Goal: Find specific fact

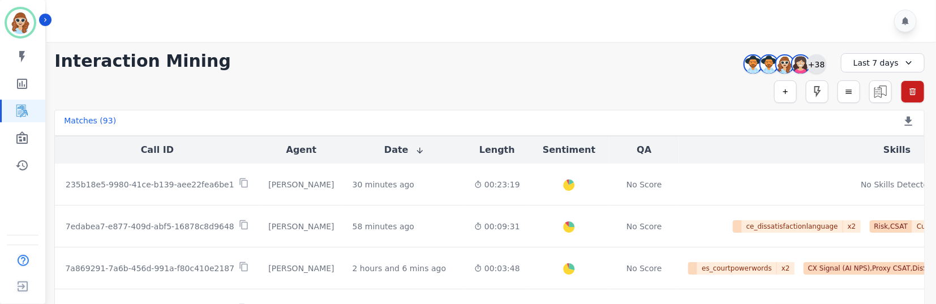
click at [812, 63] on div "+38" at bounding box center [816, 63] width 19 height 19
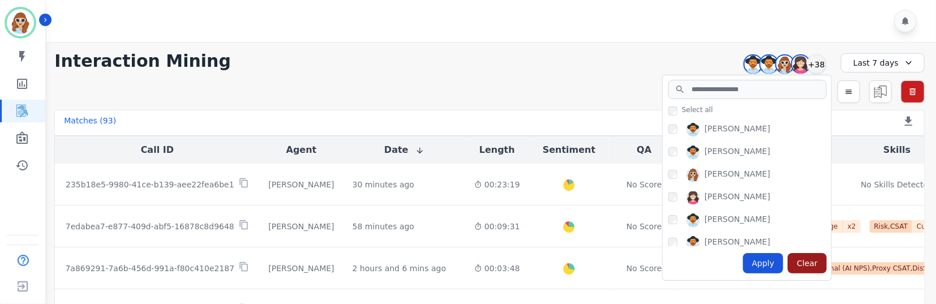
click at [807, 262] on div "Clear" at bounding box center [806, 263] width 39 height 20
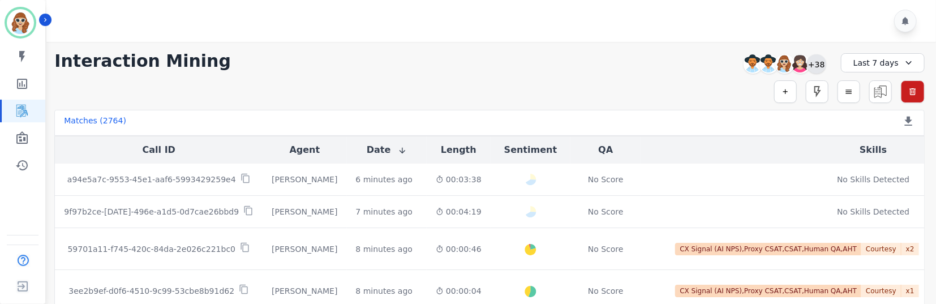
click at [813, 65] on div "+38" at bounding box center [816, 63] width 19 height 19
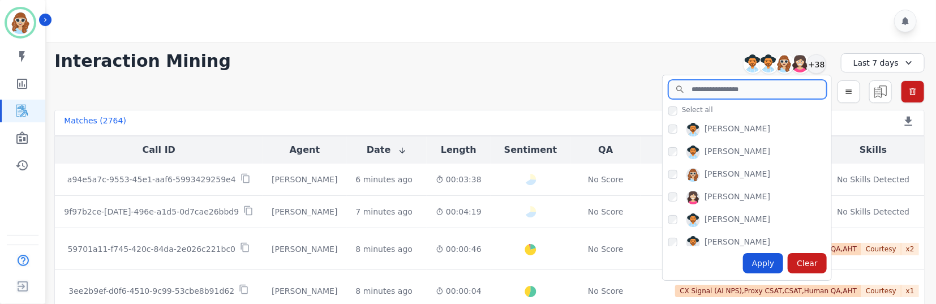
click at [726, 92] on input "search" at bounding box center [747, 89] width 158 height 19
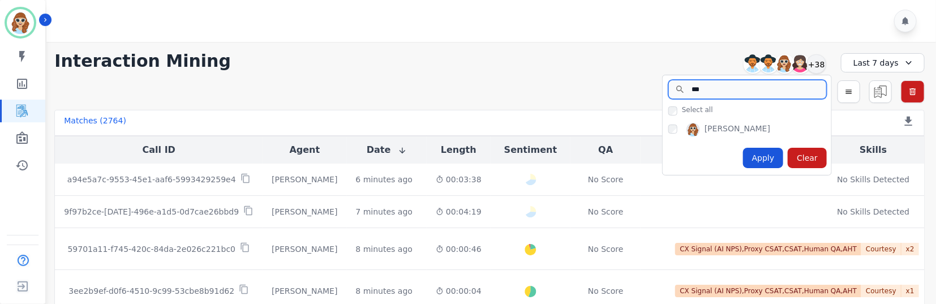
type input "***"
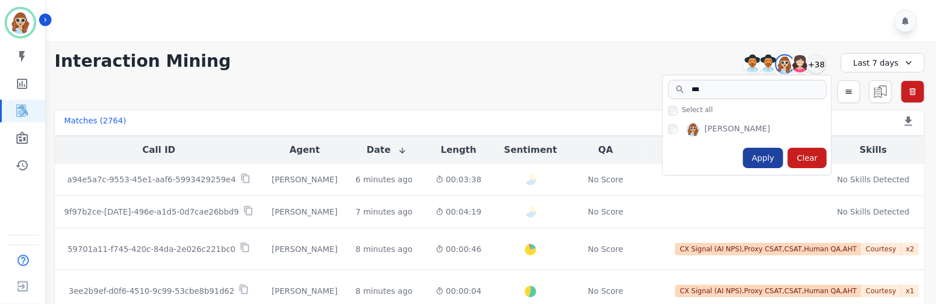
click at [770, 154] on div "Apply" at bounding box center [763, 158] width 41 height 20
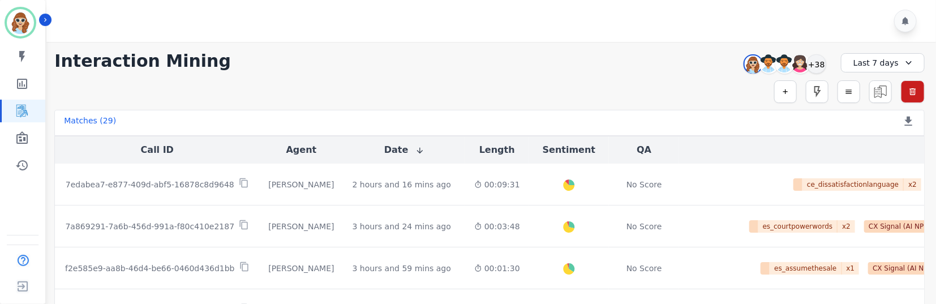
click at [895, 66] on div "Last 7 days" at bounding box center [883, 62] width 84 height 19
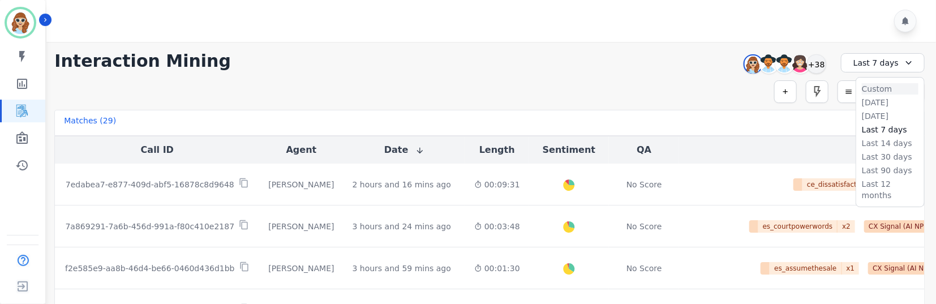
click at [884, 89] on li "Custom" at bounding box center [889, 88] width 57 height 11
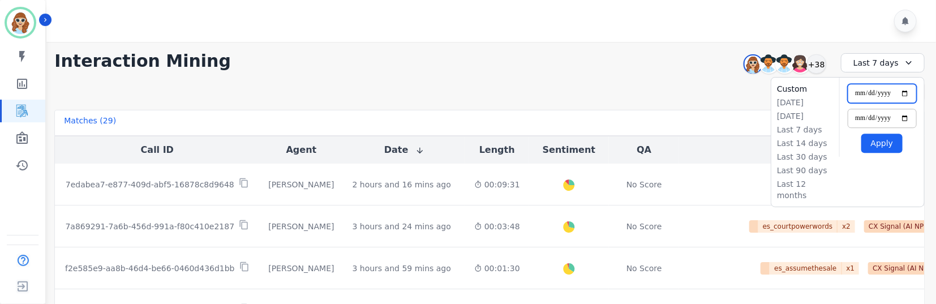
click at [903, 92] on input "**********" at bounding box center [881, 93] width 69 height 19
type input "**********"
click at [903, 117] on input "**********" at bounding box center [881, 118] width 69 height 19
type input "**********"
click at [886, 143] on button "Apply" at bounding box center [881, 142] width 41 height 19
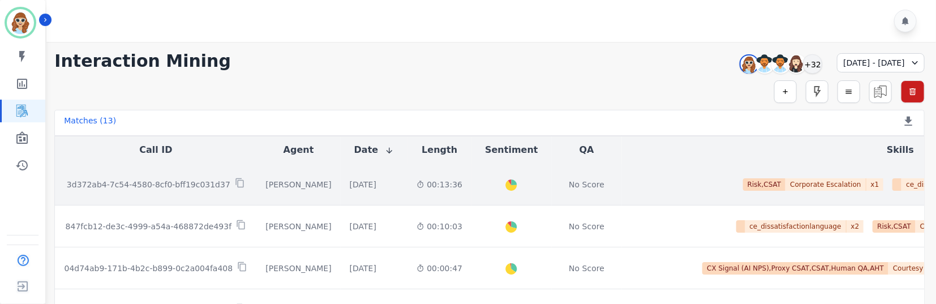
click at [137, 185] on p "3d372ab4-7c54-4580-8cf0-bff19c031d37" at bounding box center [148, 184] width 163 height 11
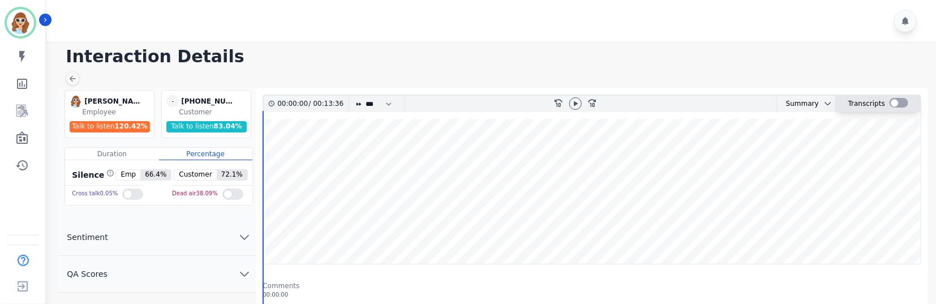
click at [903, 100] on div at bounding box center [898, 103] width 19 height 10
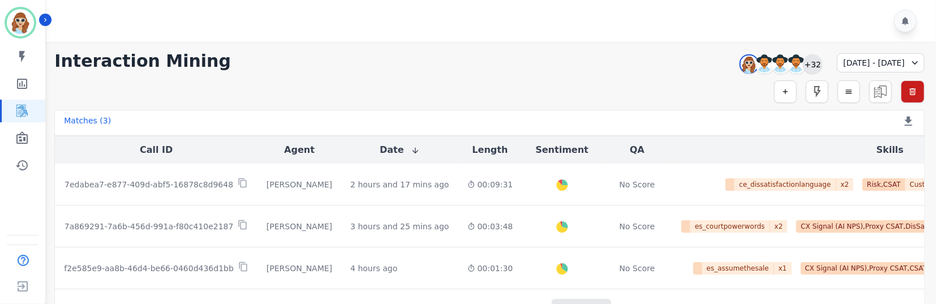
click at [803, 61] on div "+32" at bounding box center [812, 63] width 19 height 19
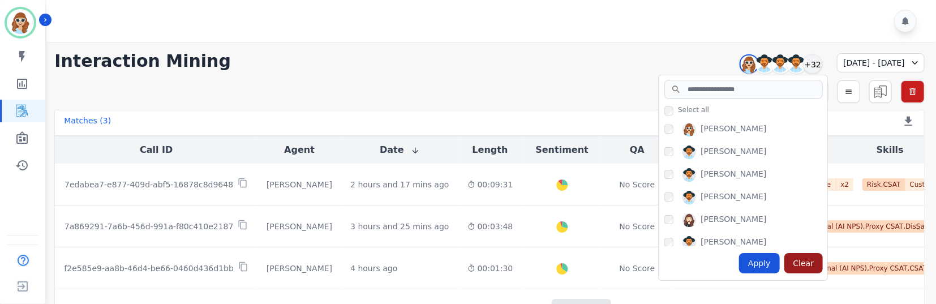
click at [785, 261] on div "Clear" at bounding box center [803, 263] width 39 height 20
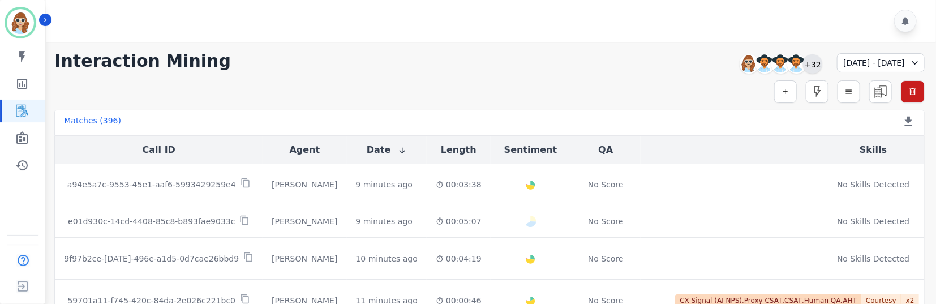
click at [803, 62] on div "+32" at bounding box center [812, 63] width 19 height 19
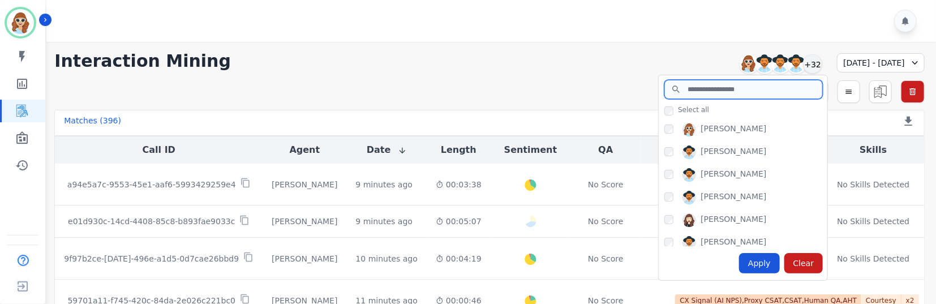
click at [702, 91] on input "search" at bounding box center [743, 89] width 158 height 19
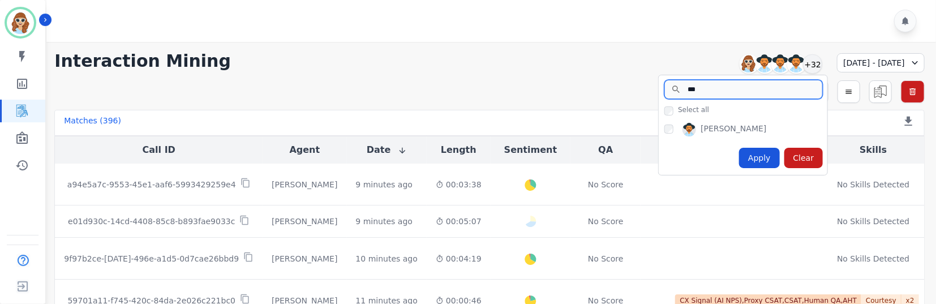
type input "***"
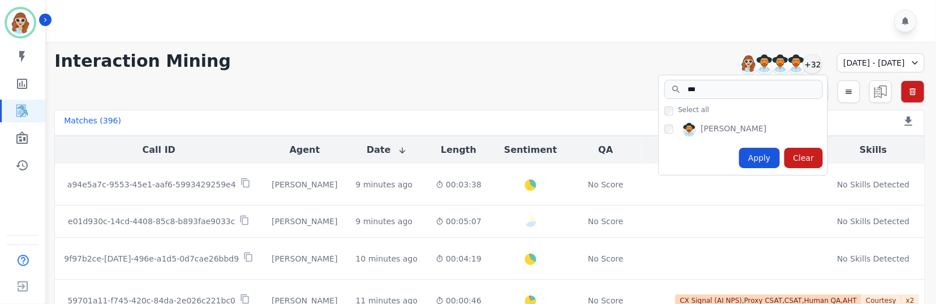
click at [664, 133] on div "[PERSON_NAME]" at bounding box center [745, 132] width 163 height 18
click at [739, 155] on div "Apply" at bounding box center [759, 158] width 41 height 20
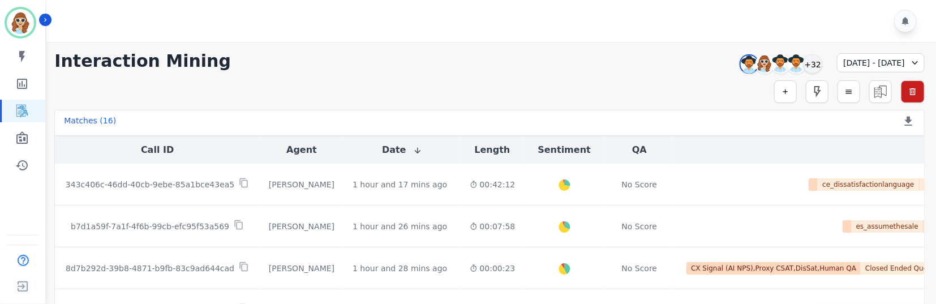
click at [918, 57] on icon at bounding box center [914, 62] width 11 height 11
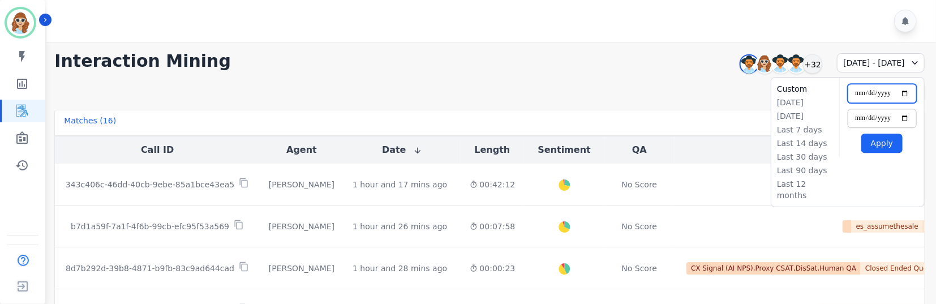
click at [901, 93] on input "**********" at bounding box center [881, 93] width 69 height 19
type input "**********"
click at [905, 119] on input "**********" at bounding box center [881, 118] width 69 height 19
type input "**********"
click at [889, 143] on button "Apply" at bounding box center [881, 142] width 41 height 19
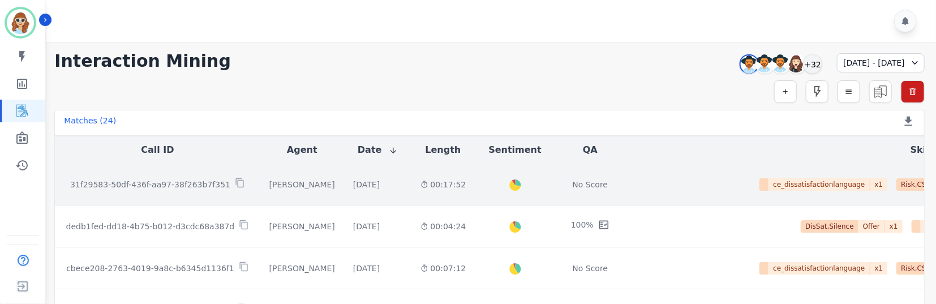
click at [178, 183] on p "31f29583-50df-436f-aa97-38f263b7f351" at bounding box center [150, 184] width 160 height 11
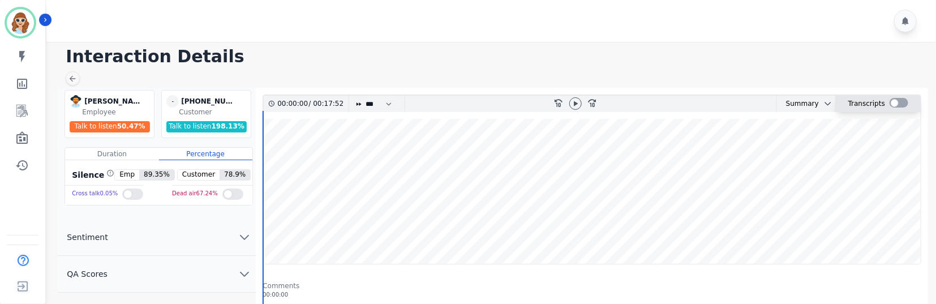
click at [900, 104] on div at bounding box center [898, 103] width 19 height 10
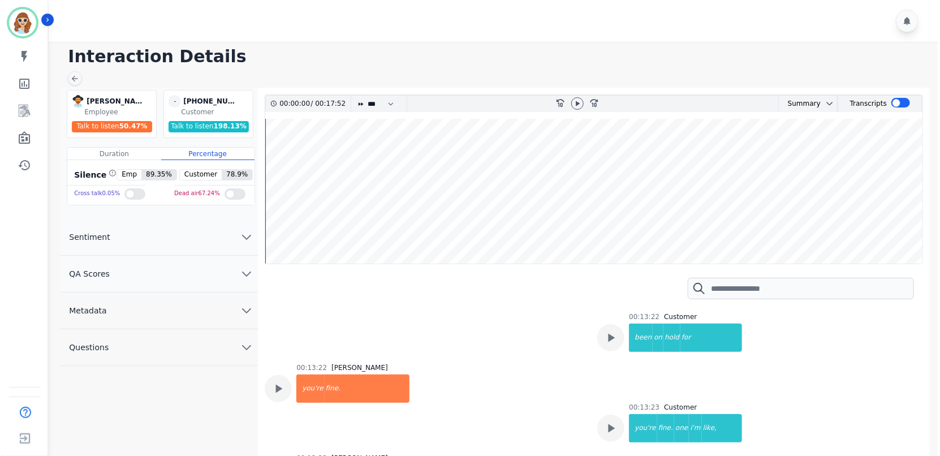
scroll to position [2954, 0]
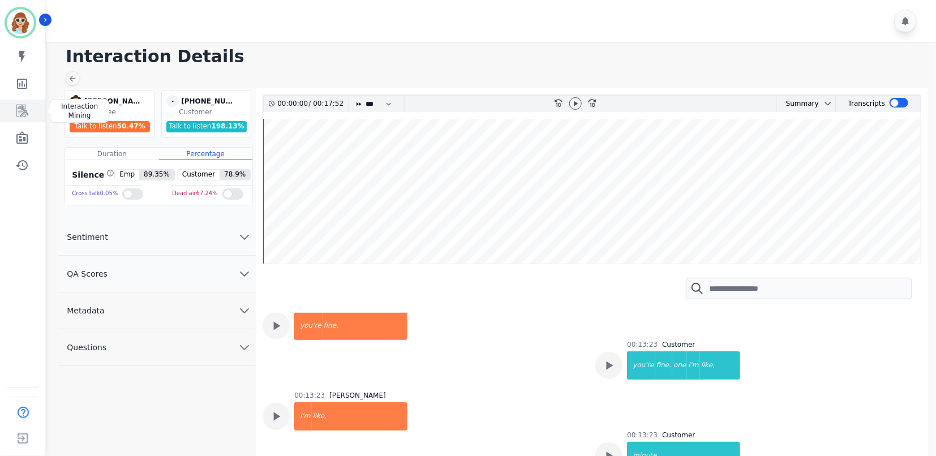
click at [24, 108] on icon "Sidebar" at bounding box center [22, 111] width 14 height 14
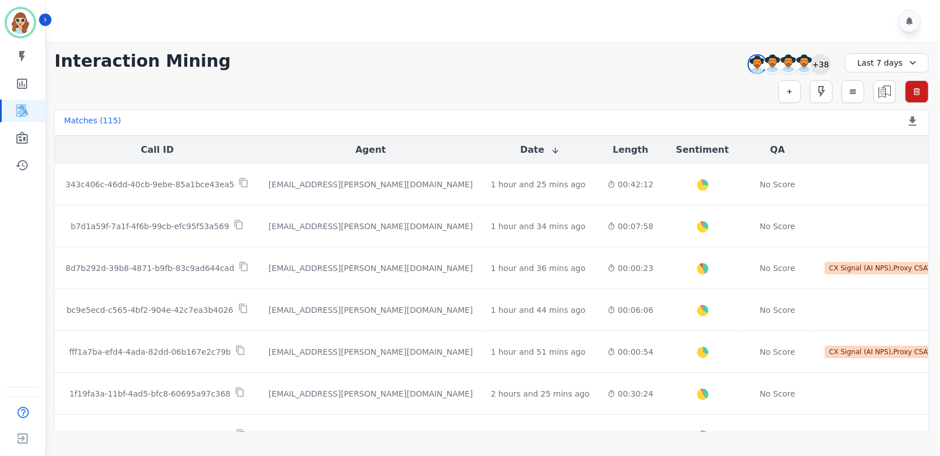
click at [829, 65] on div "[PERSON_NAME] [PERSON_NAME] [PERSON_NAME] +38" at bounding box center [787, 63] width 97 height 21
click at [816, 63] on div "+38" at bounding box center [820, 63] width 19 height 19
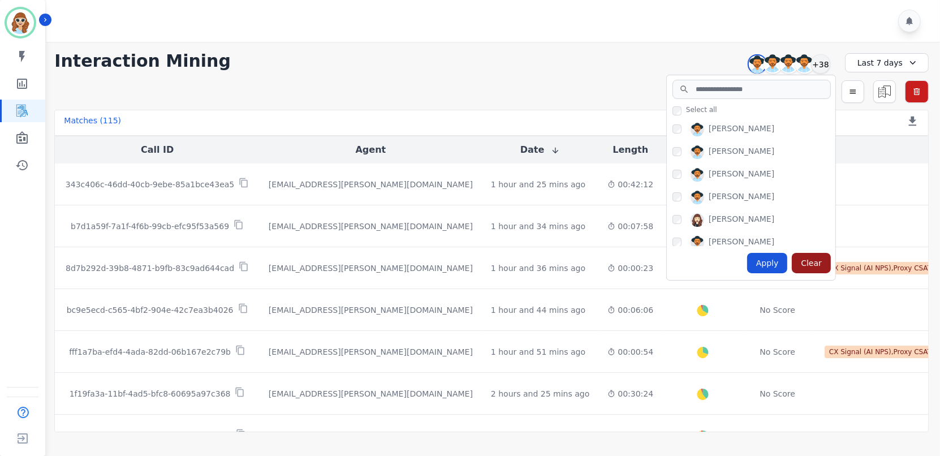
click at [803, 266] on div "Clear" at bounding box center [811, 263] width 39 height 20
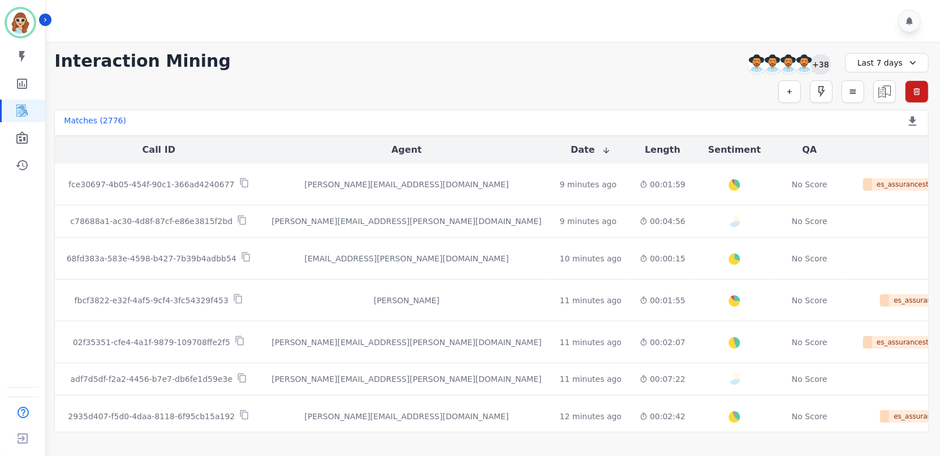
click at [824, 63] on div "+38" at bounding box center [820, 63] width 19 height 19
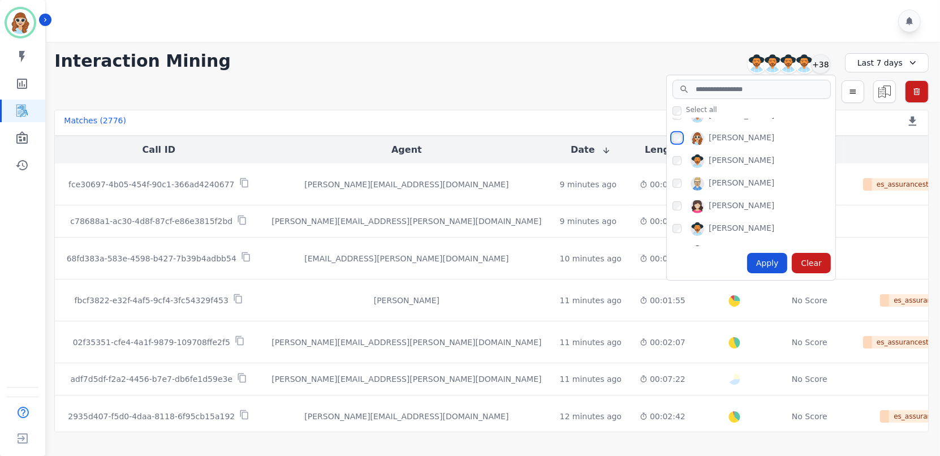
scroll to position [691, 0]
click at [768, 262] on div "Apply" at bounding box center [767, 263] width 41 height 20
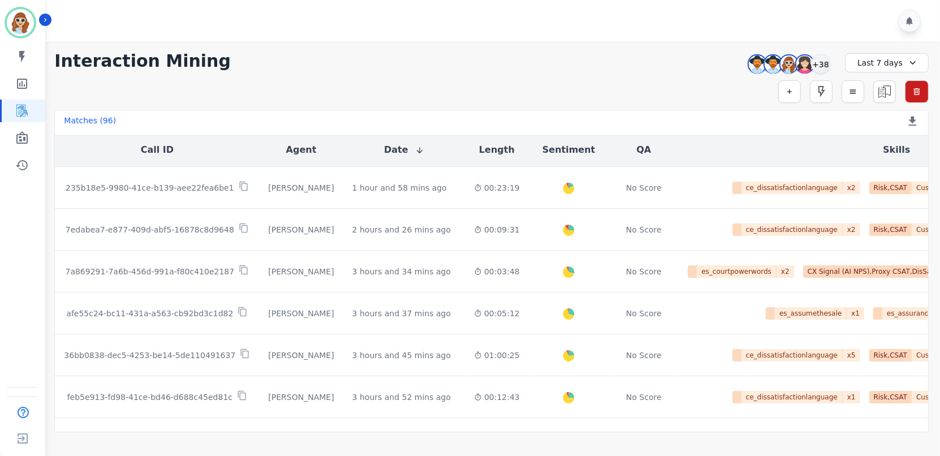
scroll to position [126, 0]
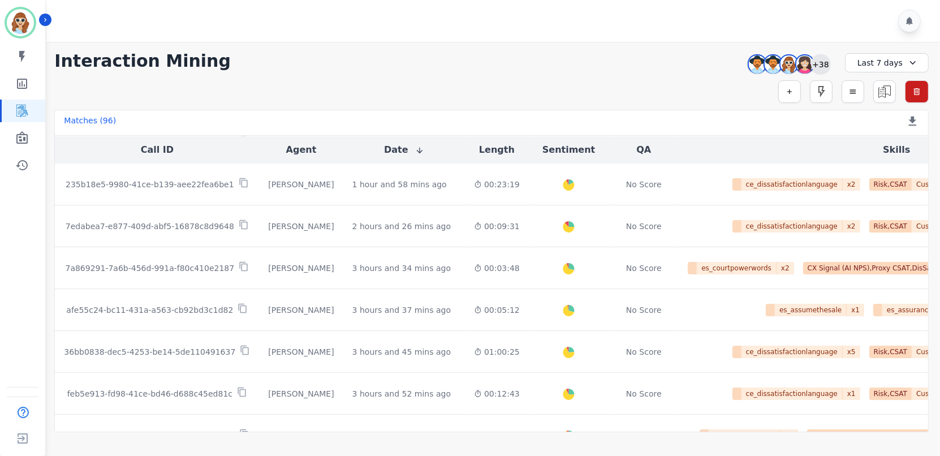
click at [823, 62] on div "+38" at bounding box center [820, 63] width 19 height 19
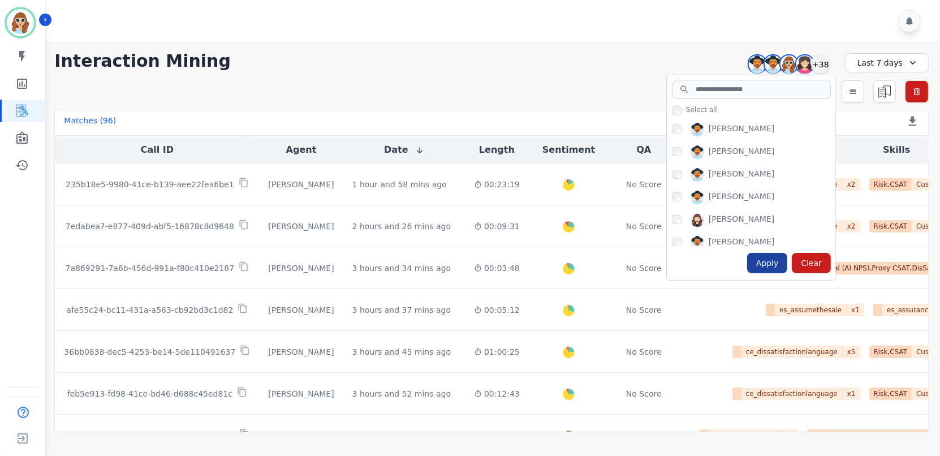
click at [775, 266] on div "Apply" at bounding box center [767, 263] width 41 height 20
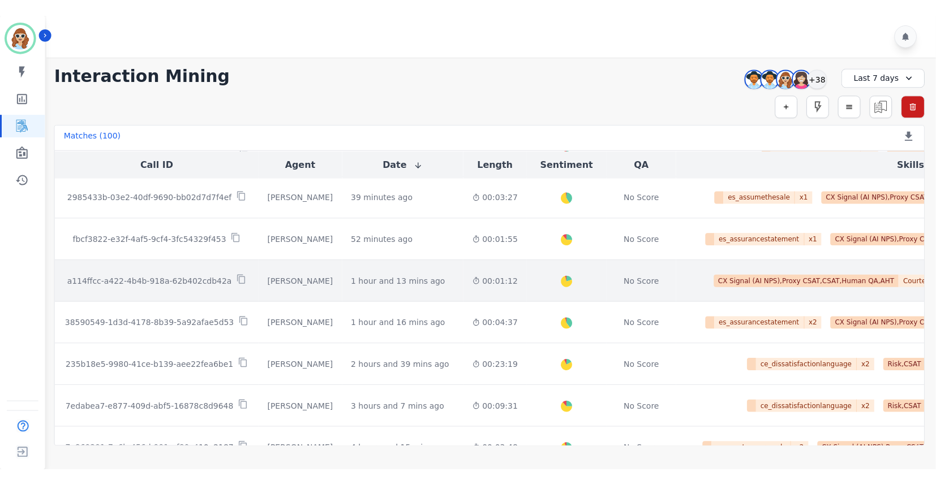
scroll to position [0, 0]
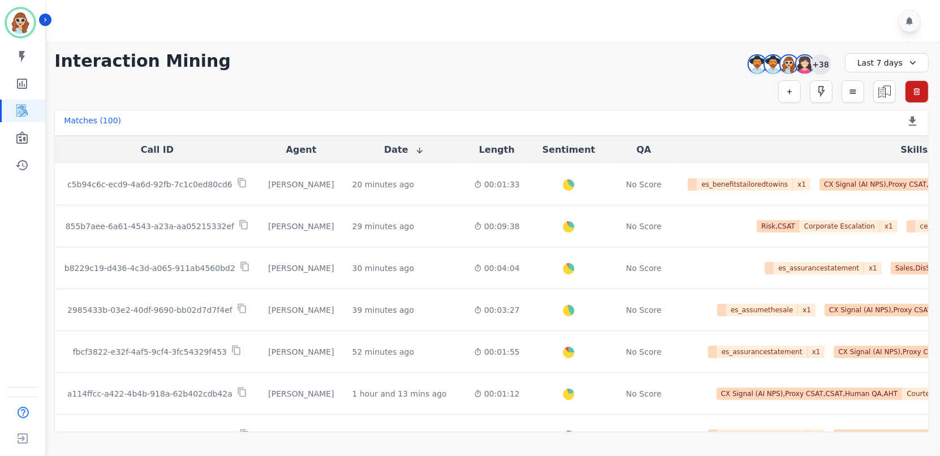
click at [822, 67] on div "+38" at bounding box center [820, 63] width 19 height 19
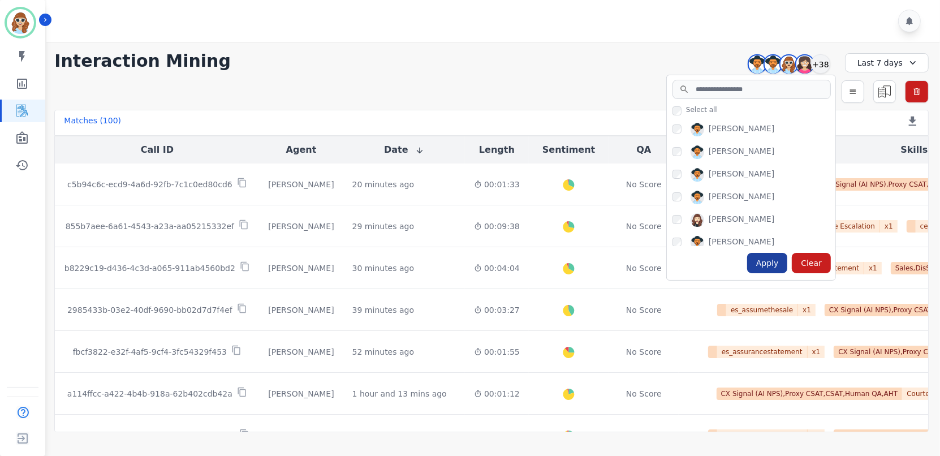
click at [770, 264] on div "Apply" at bounding box center [767, 263] width 41 height 20
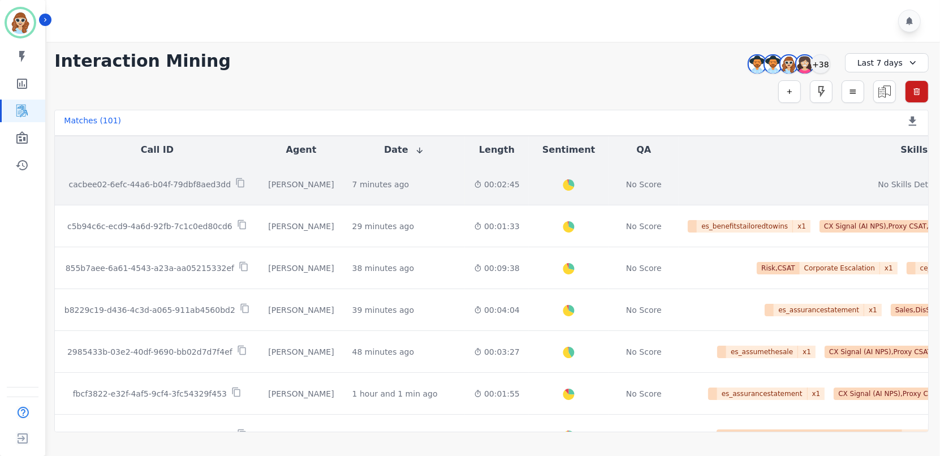
click at [164, 181] on p "cacbee02-6efc-44a6-b04f-79dbf8aed3dd" at bounding box center [150, 184] width 162 height 11
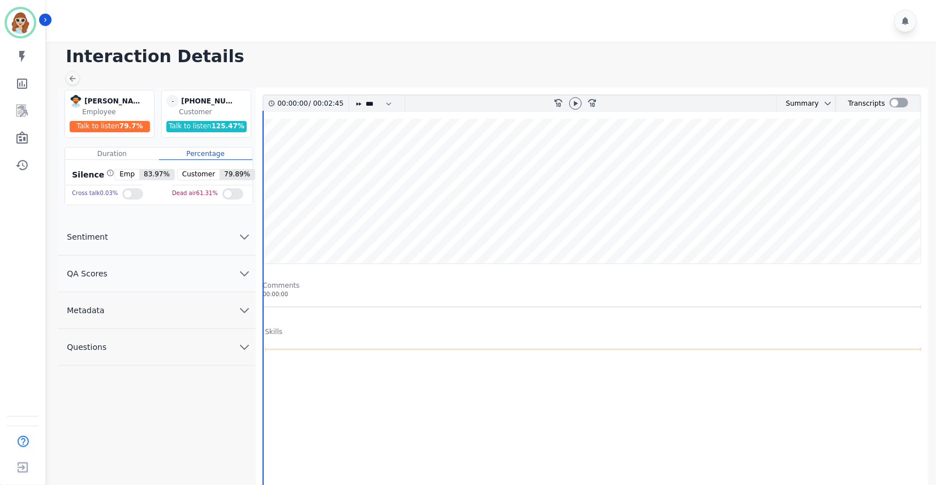
click at [249, 303] on icon "chevron down" at bounding box center [245, 311] width 14 height 14
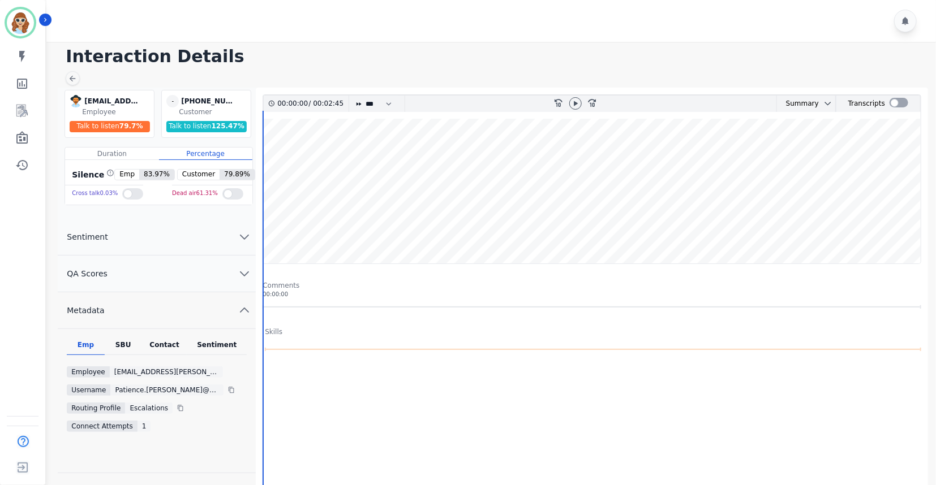
click at [119, 303] on div "SBU" at bounding box center [123, 348] width 37 height 15
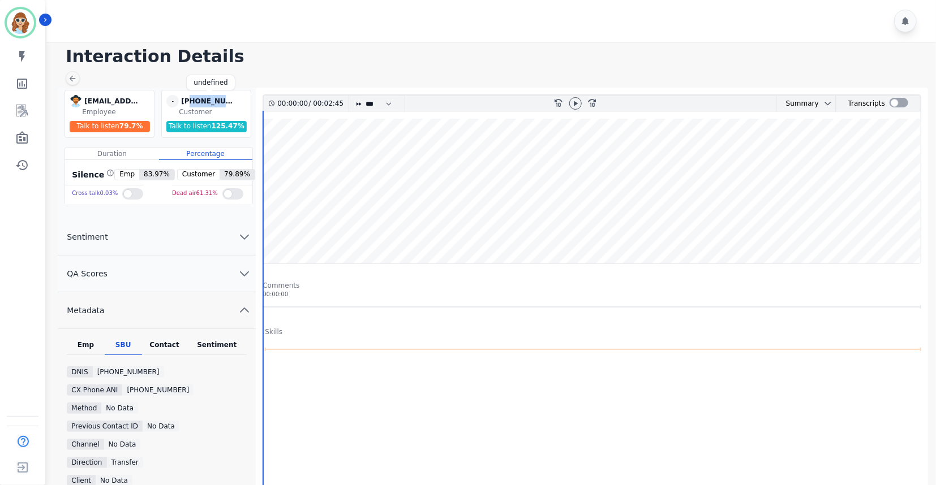
drag, startPoint x: 233, startPoint y: 97, endPoint x: 191, endPoint y: 99, distance: 42.5
click at [191, 99] on div "[PHONE_NUMBER]" at bounding box center [209, 101] width 57 height 12
copy div "4792497010"
click at [19, 109] on icon "Sidebar" at bounding box center [22, 111] width 14 height 14
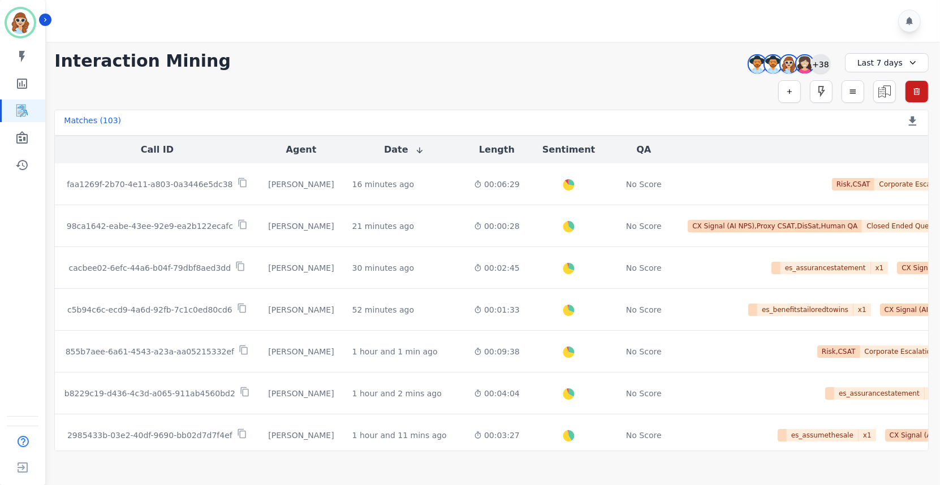
click at [824, 61] on div "+38" at bounding box center [820, 63] width 19 height 19
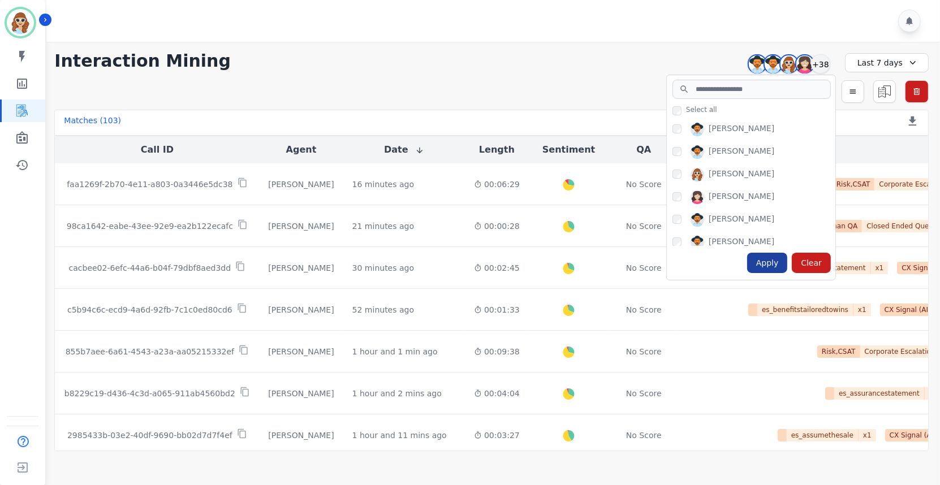
click at [775, 262] on div "Apply" at bounding box center [767, 263] width 41 height 20
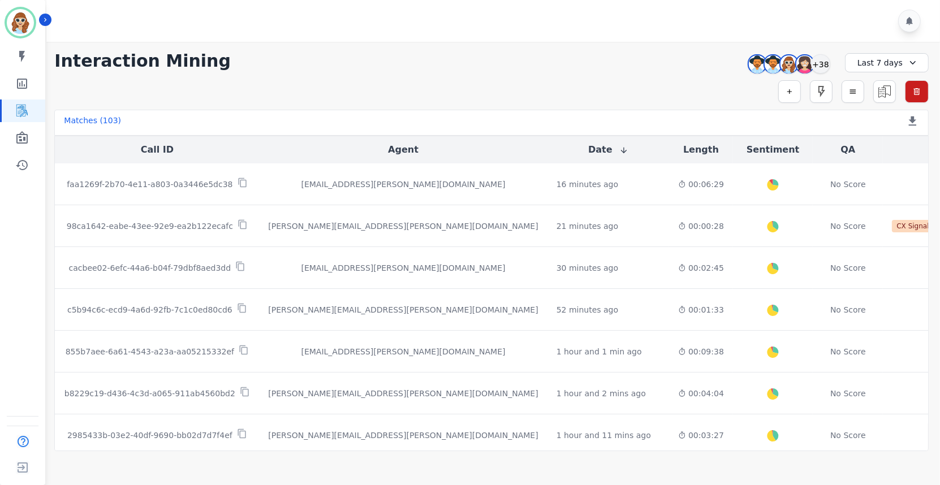
click at [706, 52] on div "**********" at bounding box center [491, 61] width 874 height 20
click at [815, 68] on div "+38" at bounding box center [820, 63] width 19 height 19
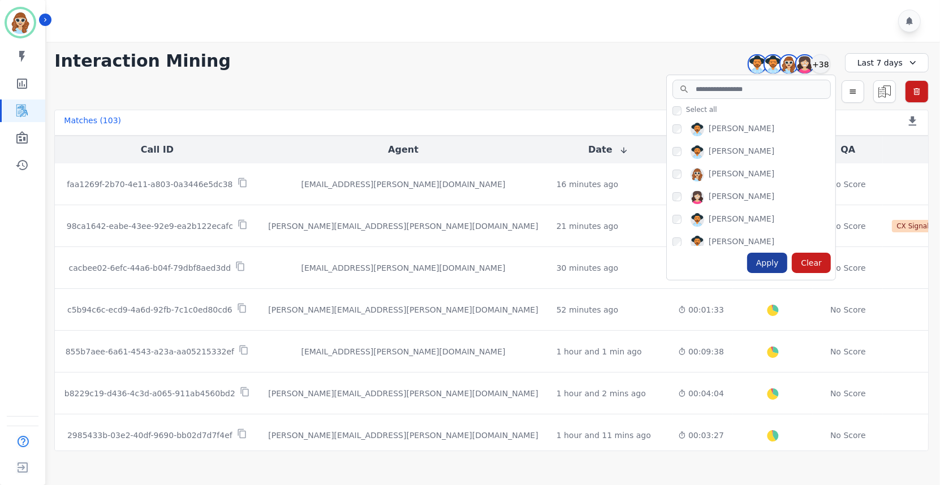
click at [777, 266] on div "Apply" at bounding box center [767, 263] width 41 height 20
